Goal: Navigation & Orientation: Go to known website

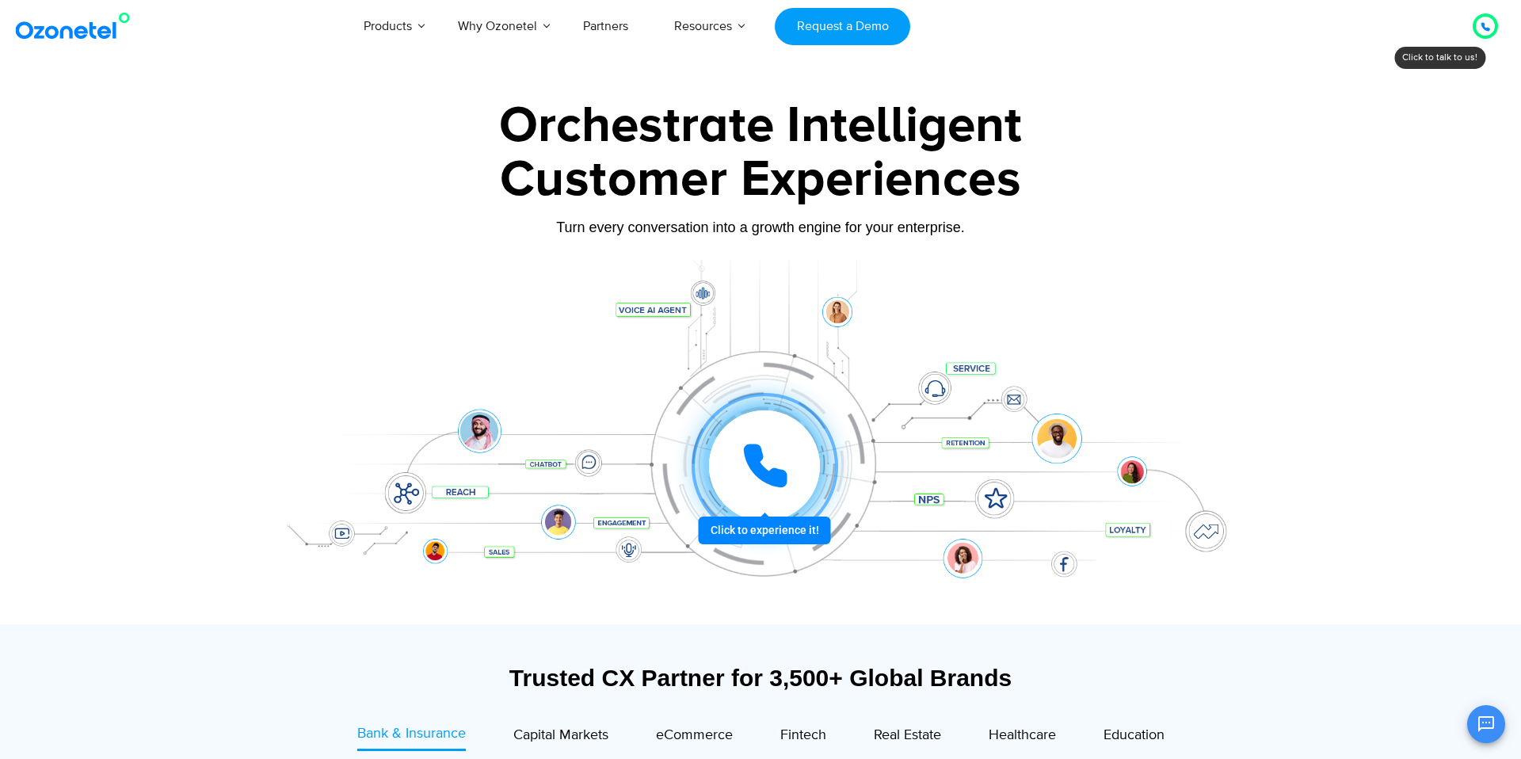
click at [1471, 33] on div at bounding box center [1485, 26] width 30 height 30
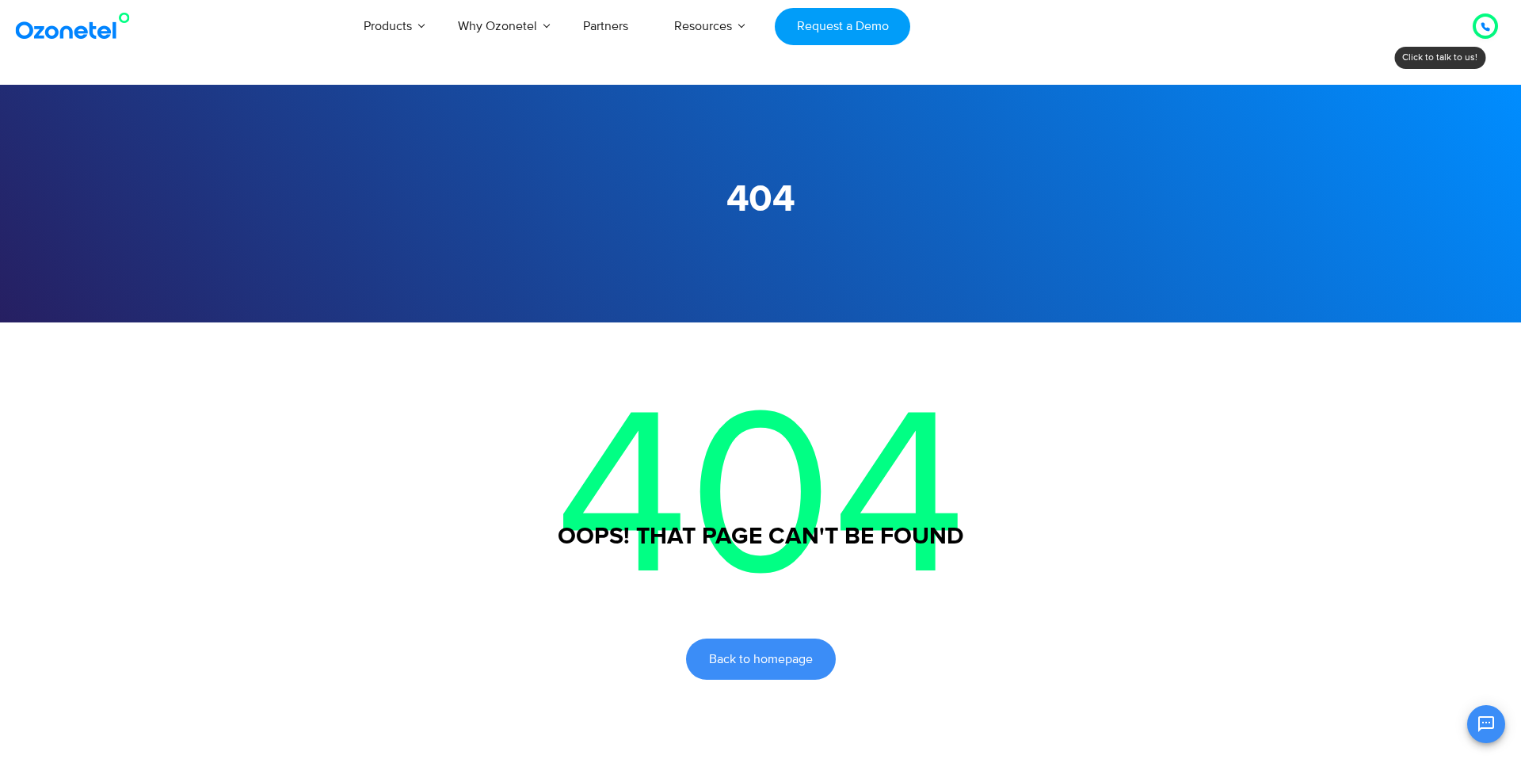
click at [75, 16] on img at bounding box center [76, 26] width 128 height 29
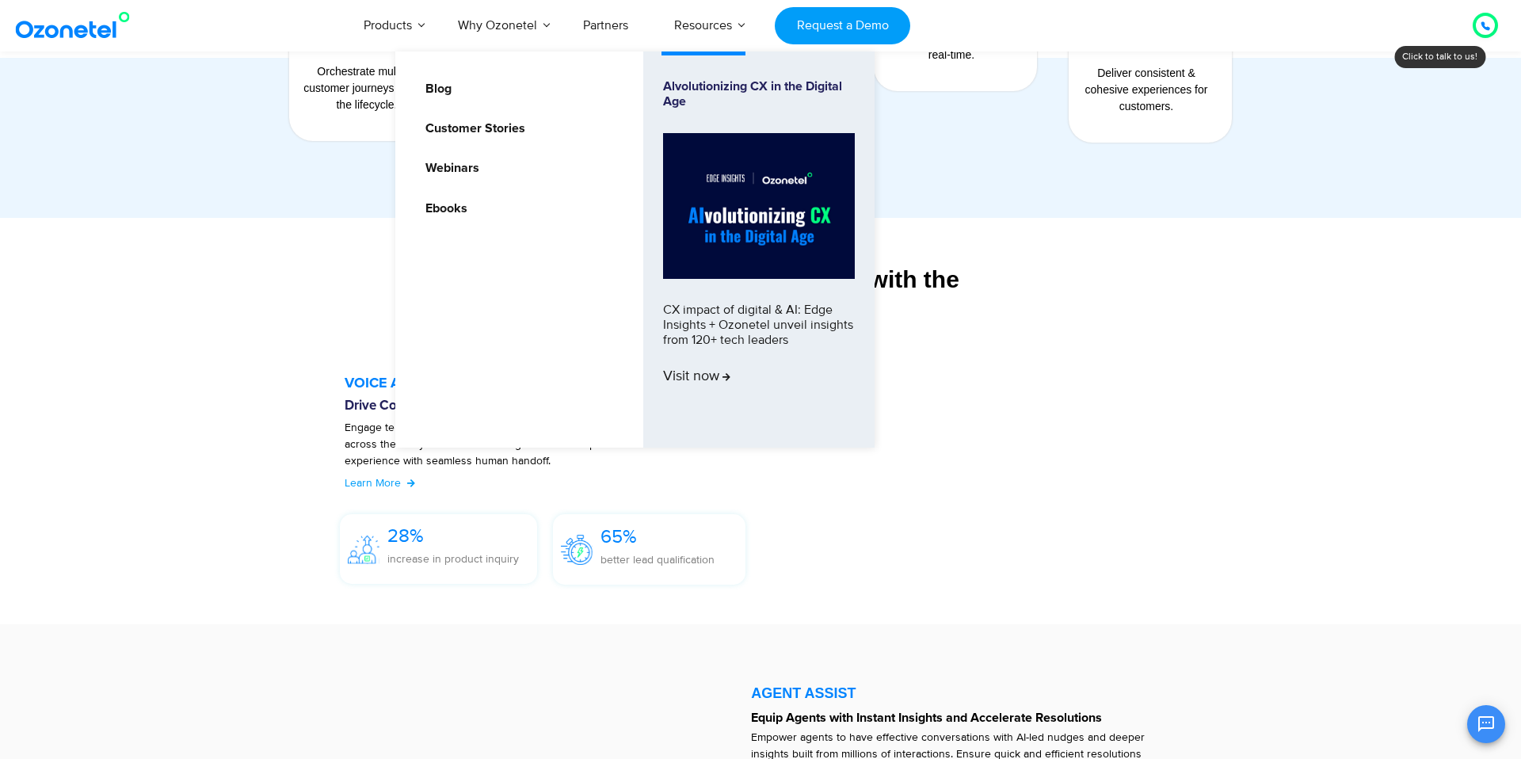
scroll to position [1728, 0]
